Goal: Navigation & Orientation: Find specific page/section

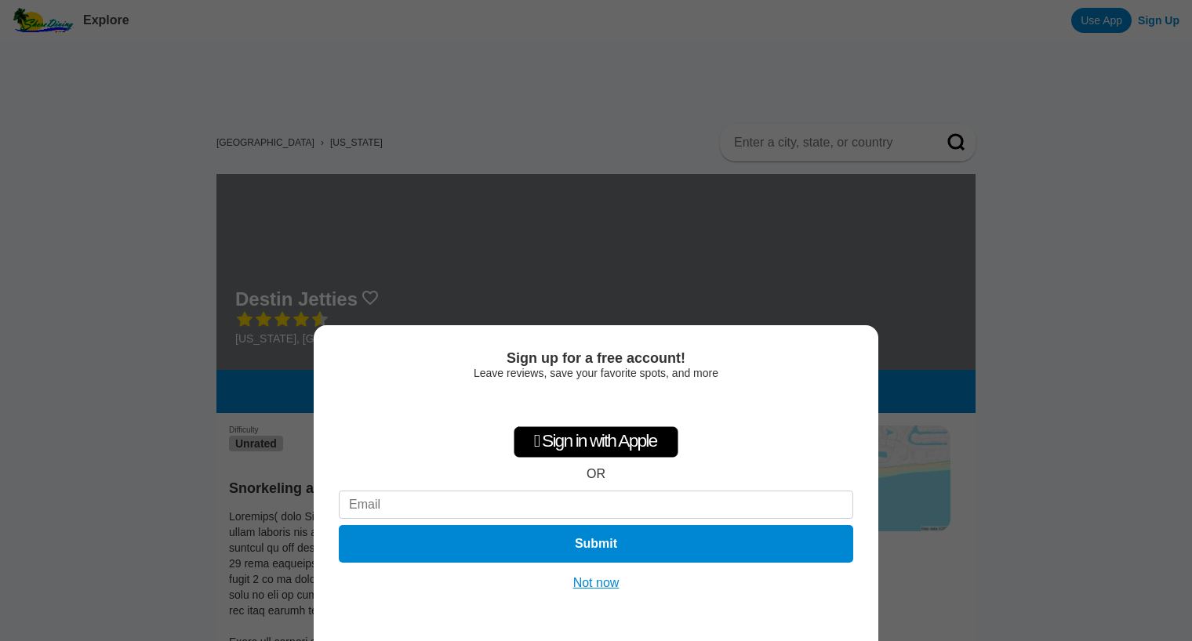
click at [589, 581] on button "Not now" at bounding box center [596, 584] width 56 height 16
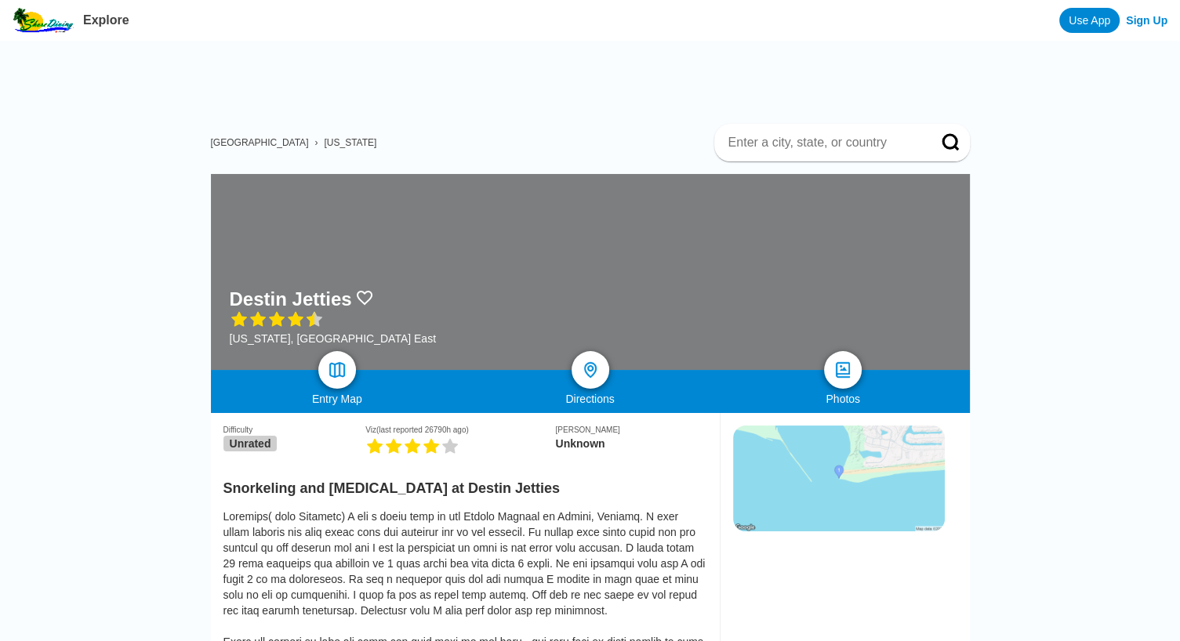
click at [53, 28] on img at bounding box center [43, 20] width 61 height 25
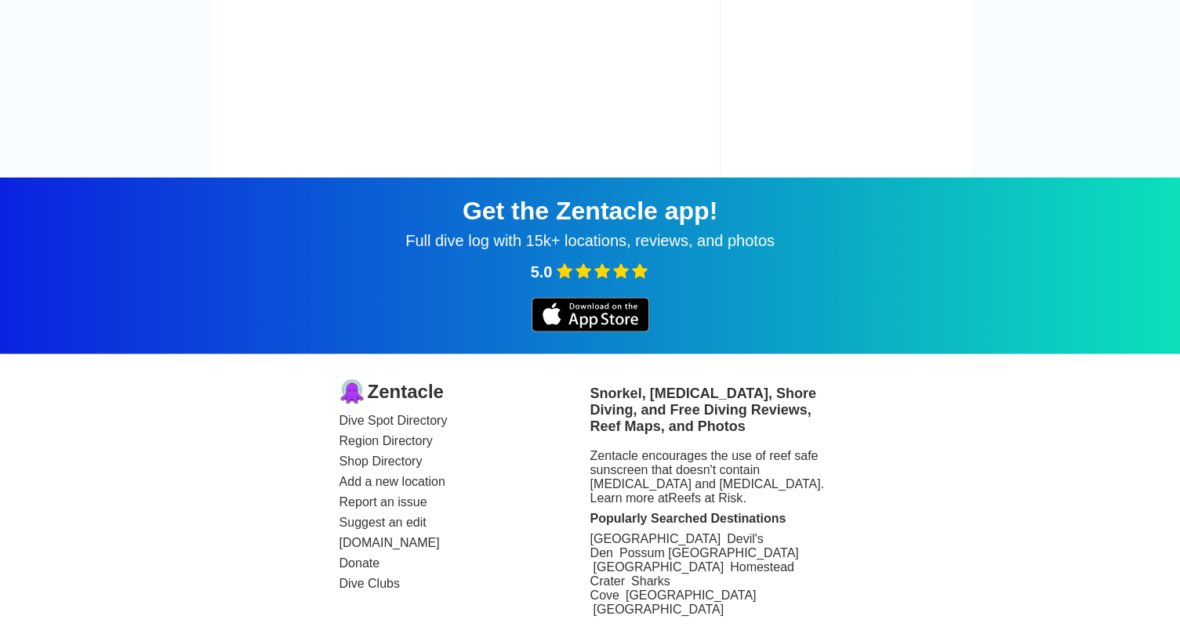
scroll to position [2926, 0]
click at [357, 442] on link "Region Directory" at bounding box center [465, 441] width 251 height 14
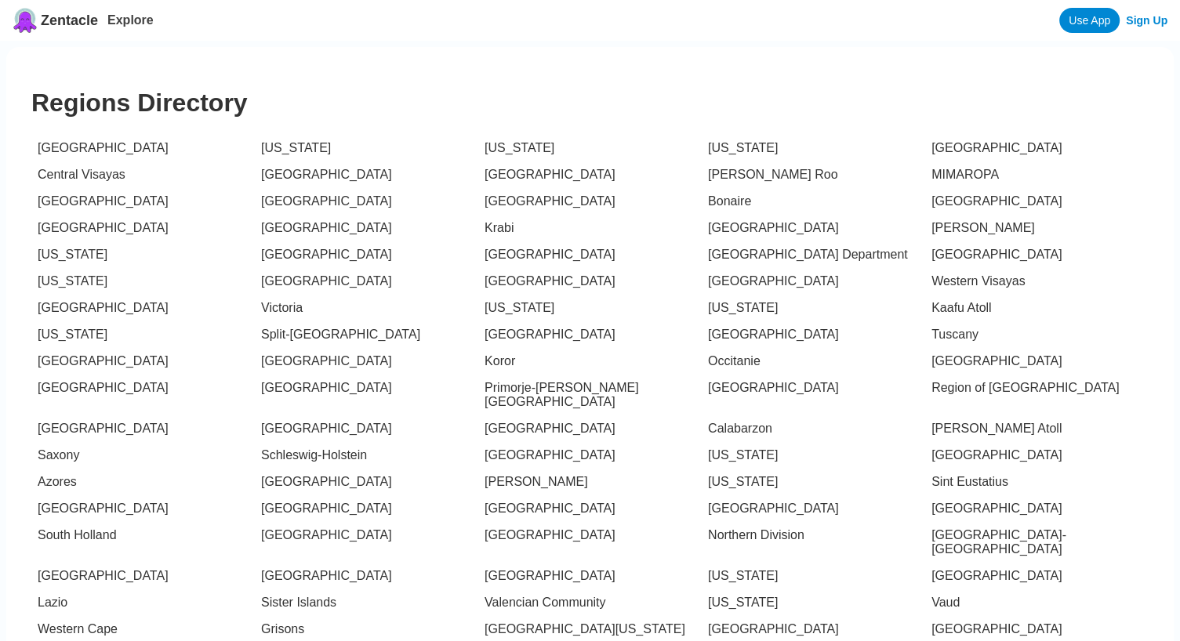
click at [543, 314] on link "[US_STATE]" at bounding box center [520, 307] width 70 height 13
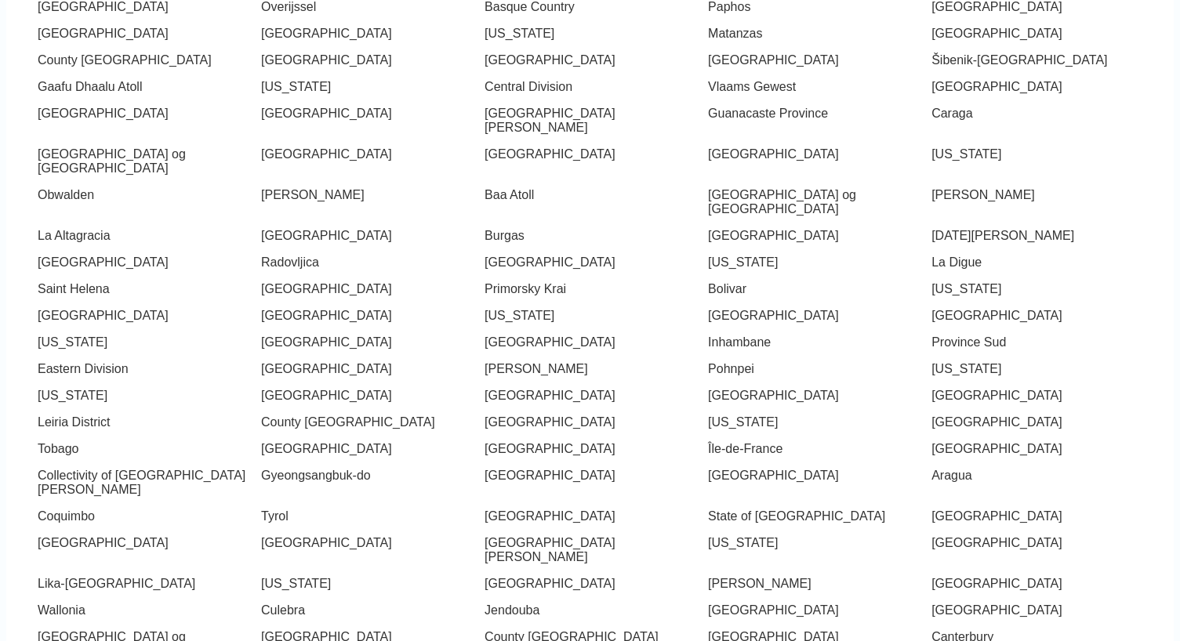
scroll to position [1280, 0]
